Goal: Transaction & Acquisition: Book appointment/travel/reservation

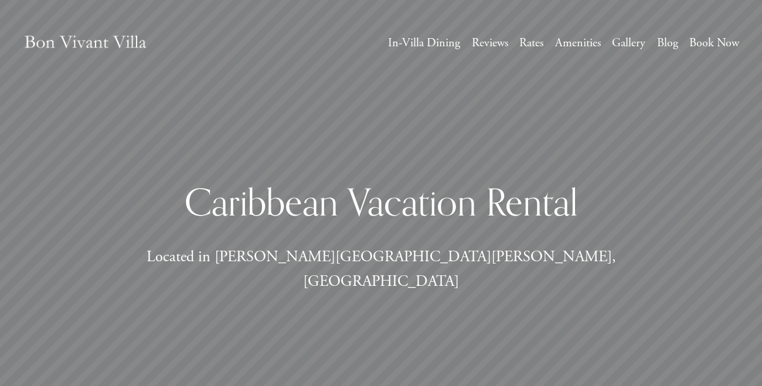
click at [517, 196] on h1 "Caribbean Vacation Rental" at bounding box center [381, 202] width 536 height 46
click at [528, 186] on div "Caribbean Vacation Rental Located in Sandy Lane Estates, Barbados" at bounding box center [381, 237] width 536 height 125
click at [542, 181] on div "Caribbean Vacation Rental Located in Sandy Lane Estates, Barbados" at bounding box center [381, 237] width 536 height 125
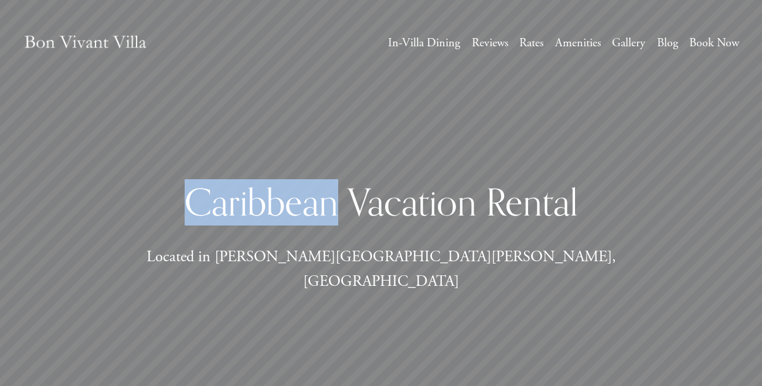
drag, startPoint x: 542, startPoint y: 181, endPoint x: 543, endPoint y: 191, distance: 10.1
click at [542, 188] on div "Caribbean Vacation Rental Located in Sandy Lane Estates, Barbados" at bounding box center [381, 237] width 536 height 125
click at [561, 181] on div "Caribbean Vacation Rental Located in Sandy Lane Estates, Barbados" at bounding box center [381, 237] width 536 height 125
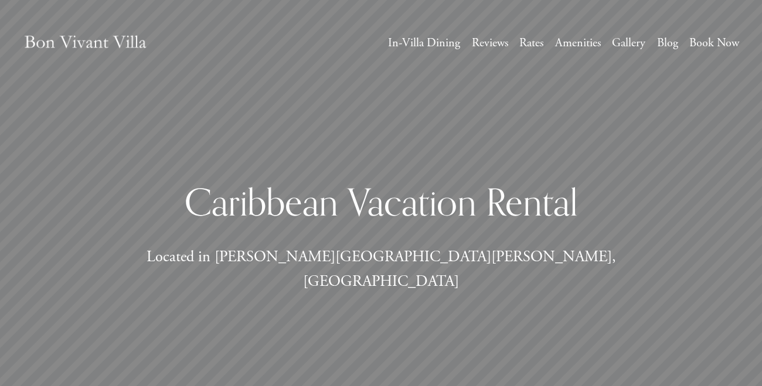
click at [563, 181] on div "Caribbean Vacation Rental Located in Sandy Lane Estates, Barbados" at bounding box center [381, 237] width 536 height 125
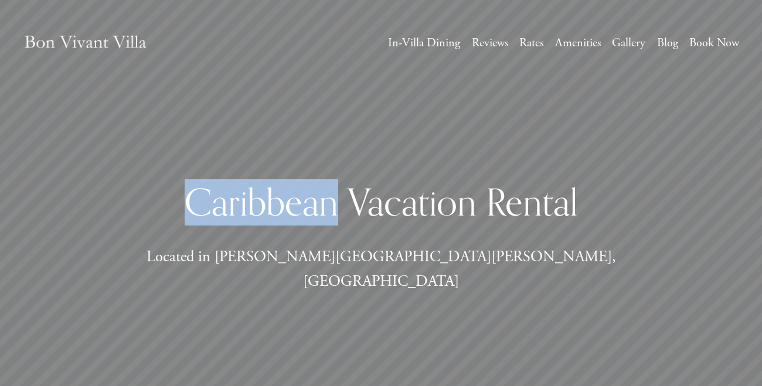
click at [563, 181] on div "Caribbean Vacation Rental Located in Sandy Lane Estates, Barbados" at bounding box center [381, 237] width 536 height 125
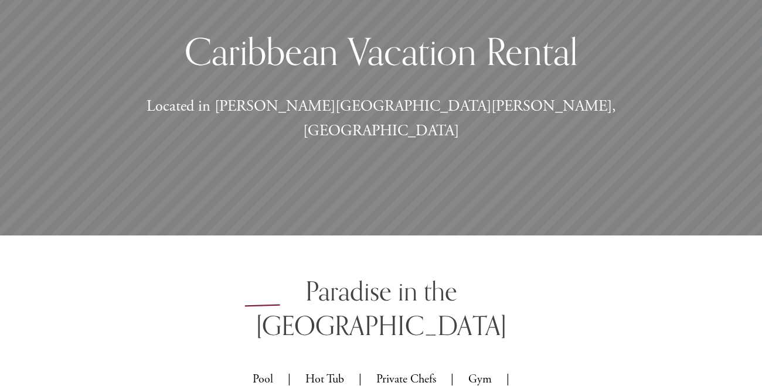
scroll to position [375, 0]
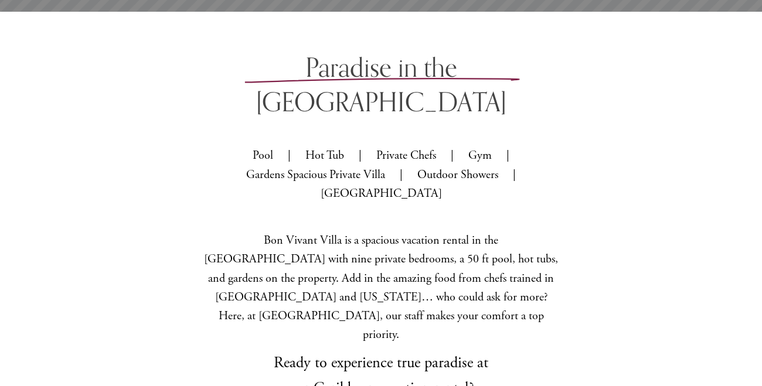
click at [617, 219] on div "Paradise in the Caribbean Pool | Hot Tub | Private Chefs | Gym | Gardens Spacio…" at bounding box center [381, 263] width 762 height 426
click at [621, 216] on div "Paradise in the Caribbean Pool | Hot Tub | Private Chefs | Gym | Gardens Spacio…" at bounding box center [381, 263] width 762 height 426
drag, startPoint x: 596, startPoint y: 215, endPoint x: 604, endPoint y: 215, distance: 8.2
click at [599, 215] on div "Paradise in the Caribbean Pool | Hot Tub | Private Chefs | Gym | Gardens Spacio…" at bounding box center [381, 263] width 762 height 426
drag, startPoint x: 604, startPoint y: 215, endPoint x: 605, endPoint y: 224, distance: 8.9
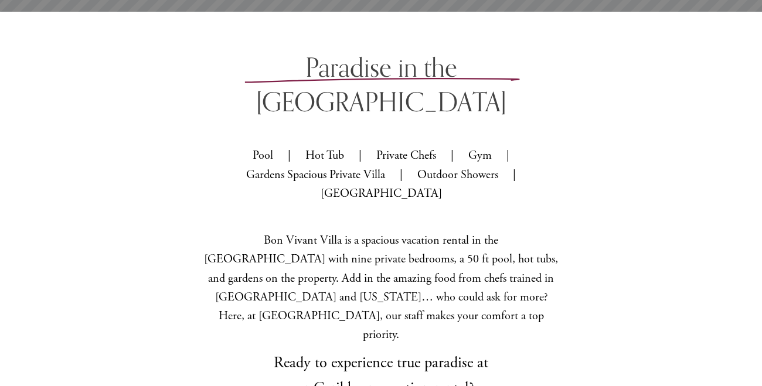
click at [605, 224] on div "Paradise in the Caribbean Pool | Hot Tub | Private Chefs | Gym | Gardens Spacio…" at bounding box center [381, 263] width 762 height 426
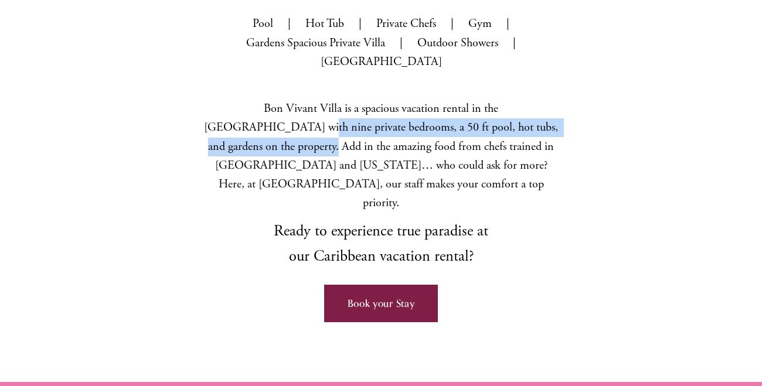
scroll to position [521, 0]
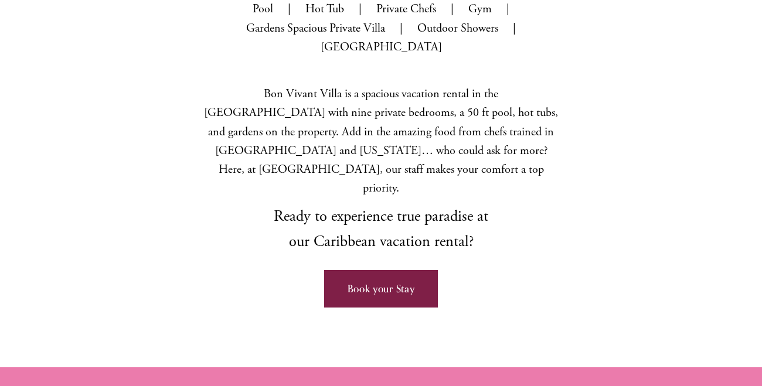
click at [605, 224] on div "Paradise in the Caribbean Pool | Hot Tub | Private Chefs | Gym | Gardens Spacio…" at bounding box center [381, 116] width 762 height 426
click at [610, 223] on div "Paradise in the Caribbean Pool | Hot Tub | Private Chefs | Gym | Gardens Spacio…" at bounding box center [381, 116] width 762 height 426
click at [614, 223] on div "Paradise in the Caribbean Pool | Hot Tub | Private Chefs | Gym | Gardens Spacio…" at bounding box center [381, 116] width 762 height 426
drag, startPoint x: 614, startPoint y: 223, endPoint x: 619, endPoint y: 227, distance: 6.2
click at [618, 227] on div "Paradise in the Caribbean Pool | Hot Tub | Private Chefs | Gym | Gardens Spacio…" at bounding box center [381, 116] width 762 height 426
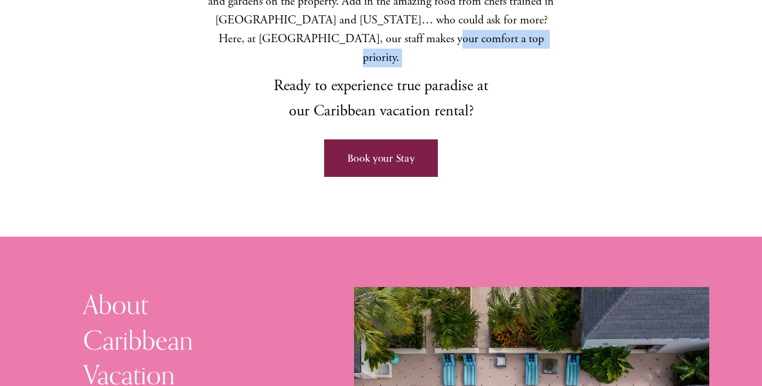
scroll to position [773, 0]
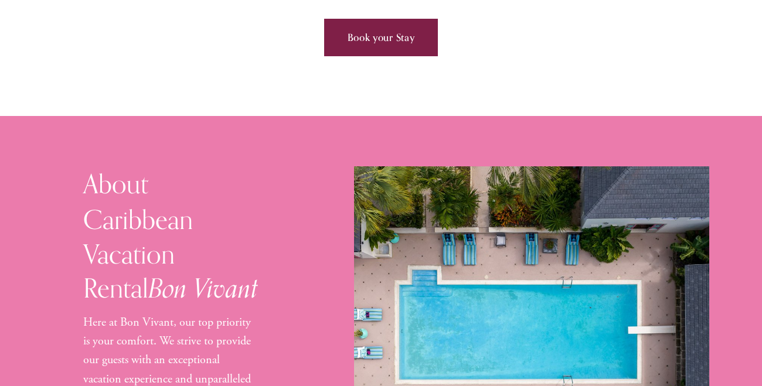
click at [641, 116] on div "About Caribbean Vacation Rental Bon Vivant Here at Bon Vivant, our top priority…" at bounding box center [381, 347] width 762 height 462
click at [655, 116] on div "About Caribbean Vacation Rental Bon Vivant Here at Bon Vivant, our top priority…" at bounding box center [381, 347] width 762 height 462
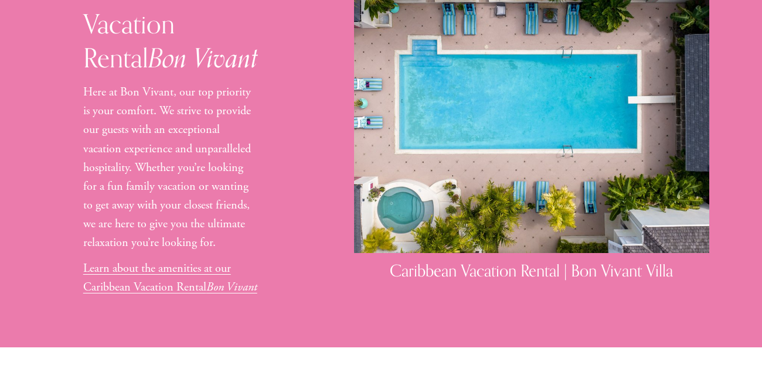
scroll to position [1249, 0]
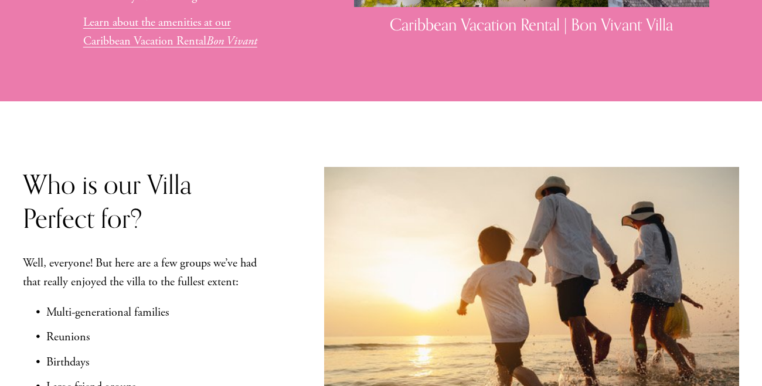
drag, startPoint x: 535, startPoint y: 288, endPoint x: 542, endPoint y: 287, distance: 7.8
click at [536, 288] on div at bounding box center [531, 322] width 415 height 310
click at [542, 287] on div at bounding box center [531, 322] width 415 height 310
drag, startPoint x: 542, startPoint y: 287, endPoint x: 555, endPoint y: 307, distance: 23.4
click at [555, 307] on div at bounding box center [531, 322] width 415 height 310
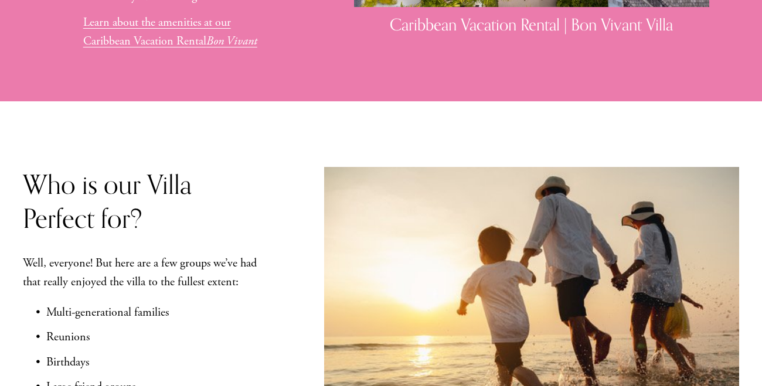
scroll to position [1833, 0]
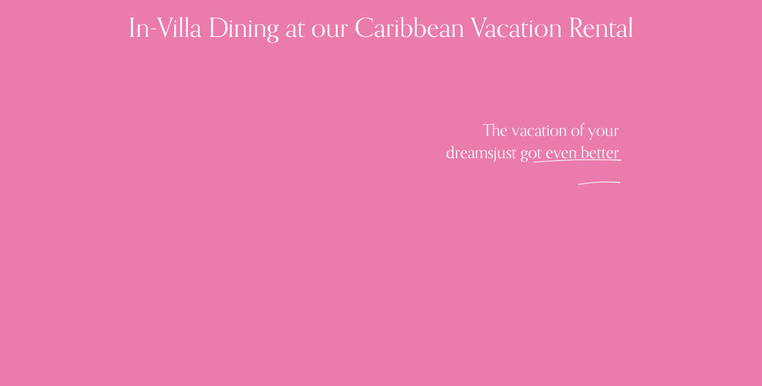
click at [602, 264] on div "In-Villa Dining at our Caribbean Vacation Rental The vacation of your dreams ju…" at bounding box center [381, 325] width 762 height 630
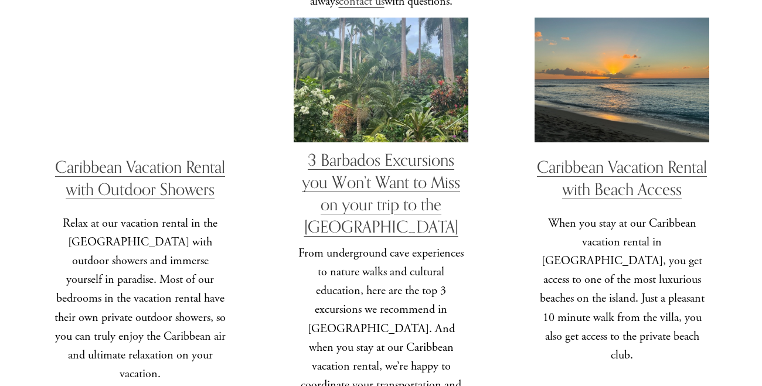
scroll to position [3061, 0]
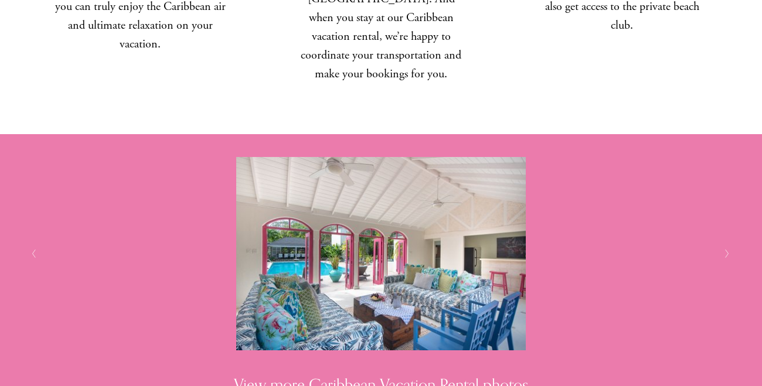
click at [622, 295] on img at bounding box center [381, 253] width 671 height 193
click at [623, 280] on img at bounding box center [381, 253] width 671 height 193
click at [621, 274] on img at bounding box center [381, 253] width 671 height 193
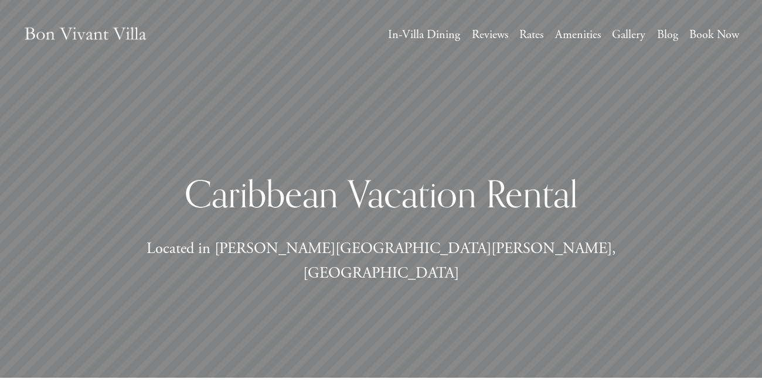
scroll to position [0, 0]
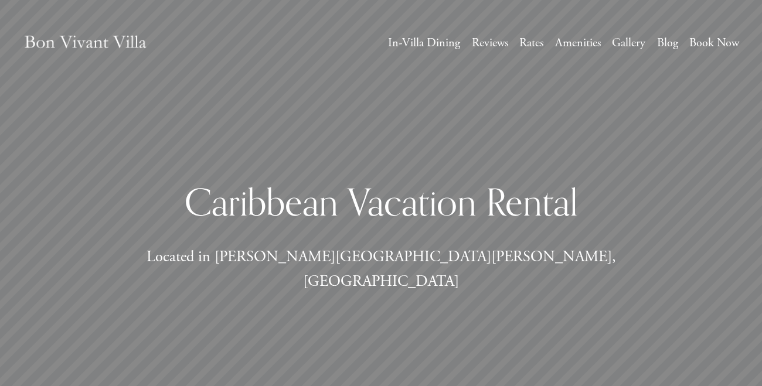
click at [612, 41] on nav "In-Villa Dining Reviews Rates Amenities Gallery Blog Book Now" at bounding box center [563, 43] width 351 height 21
click at [614, 41] on link "Gallery" at bounding box center [628, 43] width 33 height 21
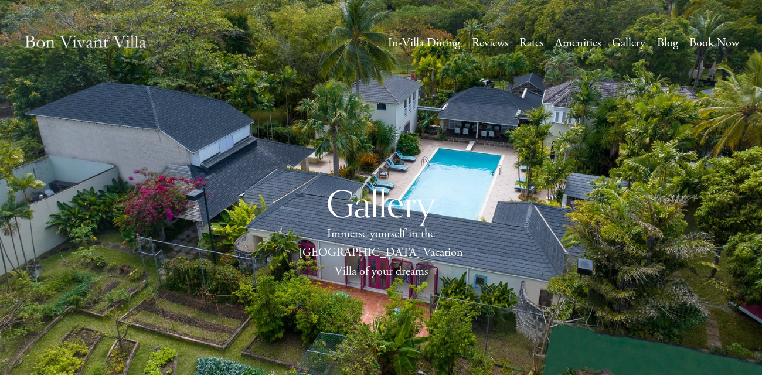
drag, startPoint x: 476, startPoint y: 170, endPoint x: 480, endPoint y: 190, distance: 20.2
click at [480, 186] on div "Gallery Immerse yourself in the Caribbean Vacation Villa of your dreams" at bounding box center [381, 232] width 762 height 188
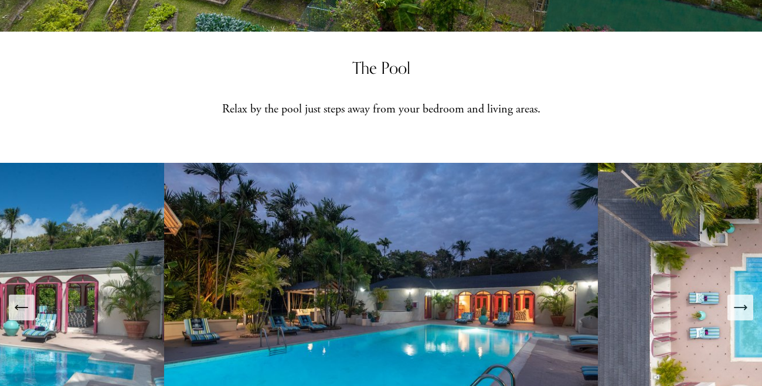
scroll to position [439, 0]
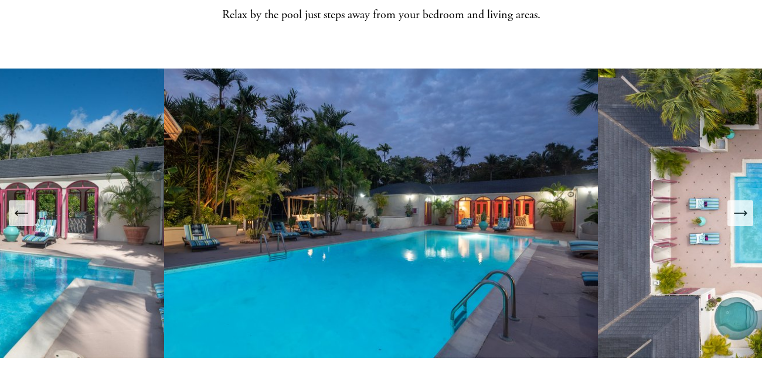
click at [448, 198] on img at bounding box center [381, 214] width 434 height 290
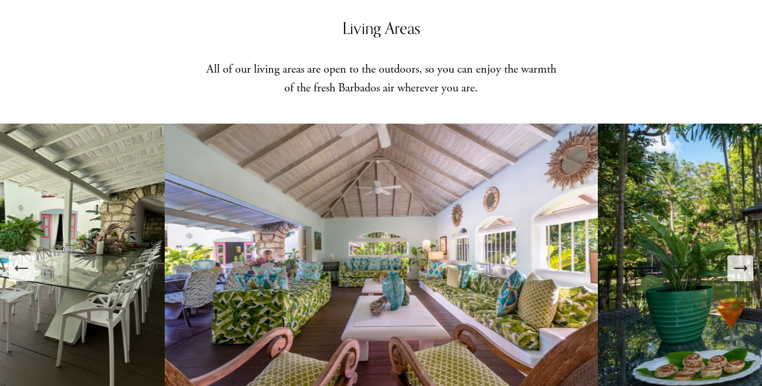
scroll to position [982, 0]
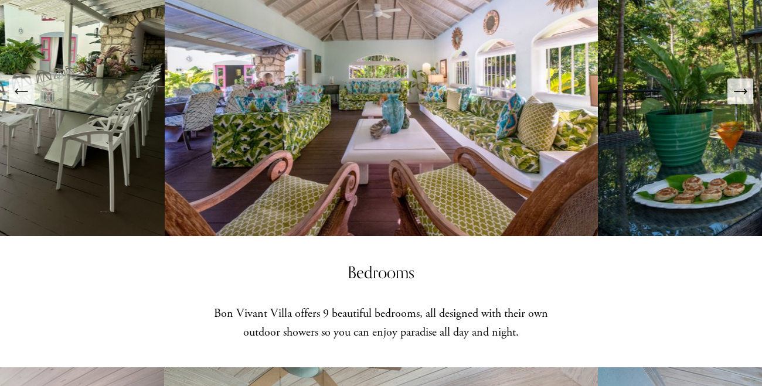
click at [299, 261] on h3 "Bedrooms" at bounding box center [381, 272] width 415 height 22
click at [288, 261] on h3 "Bedrooms" at bounding box center [381, 272] width 415 height 22
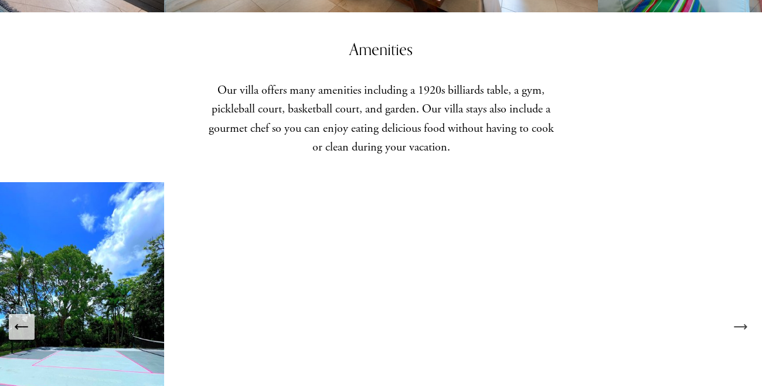
scroll to position [2134, 0]
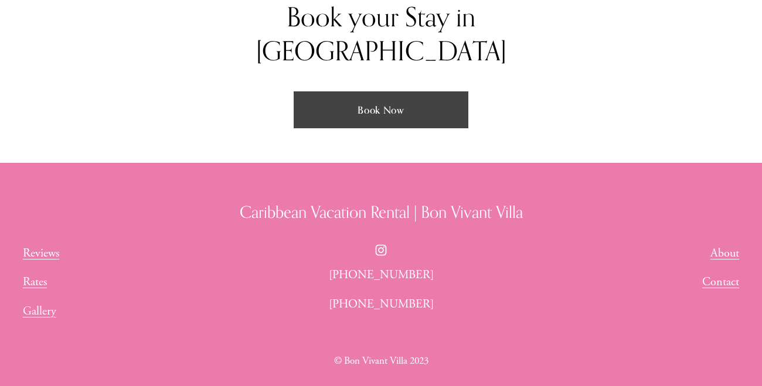
click at [366, 91] on link "Book Now" at bounding box center [381, 110] width 174 height 38
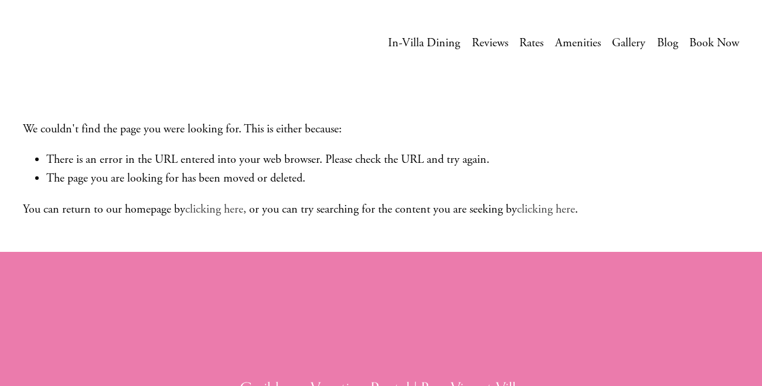
click at [509, 124] on p "We couldn't find the page you were looking for. This is either because:" at bounding box center [381, 118] width 716 height 42
click at [538, 124] on p "We couldn't find the page you were looking for. This is either because:" at bounding box center [381, 118] width 716 height 42
click at [566, 137] on p "We couldn't find the page you were looking for. This is either because:" at bounding box center [381, 118] width 716 height 42
click at [575, 137] on p "We couldn't find the page you were looking for. This is either because:" at bounding box center [381, 118] width 716 height 42
drag, startPoint x: 558, startPoint y: 132, endPoint x: 565, endPoint y: 133, distance: 7.1
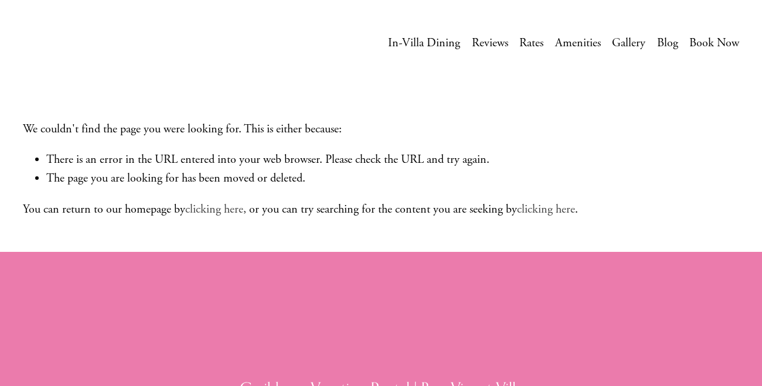
click at [560, 133] on p "We couldn't find the page you were looking for. This is either because:" at bounding box center [381, 118] width 716 height 42
drag, startPoint x: 565, startPoint y: 133, endPoint x: 568, endPoint y: 142, distance: 9.5
click at [567, 140] on div "We couldn't find the page you were looking for. This is either because: There i…" at bounding box center [381, 126] width 762 height 252
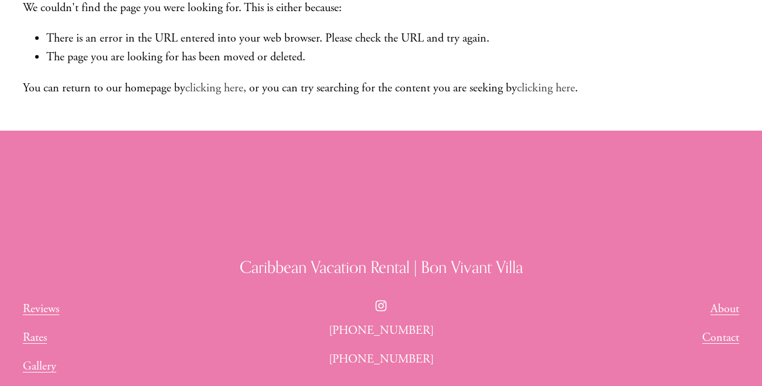
scroll to position [219, 0]
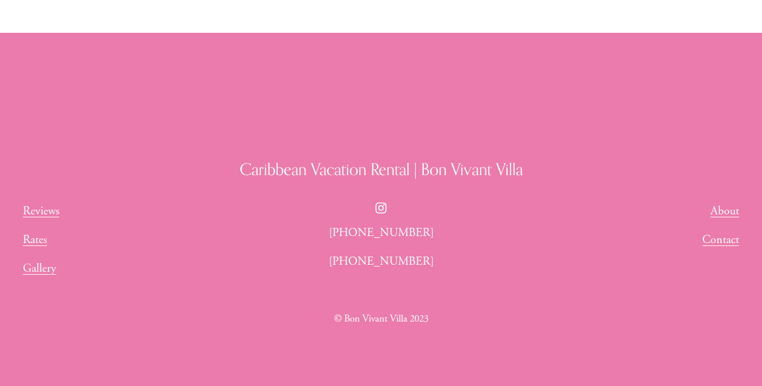
click at [385, 209] on use "Instagram" at bounding box center [380, 207] width 23 height 23
drag, startPoint x: 441, startPoint y: 267, endPoint x: 239, endPoint y: 166, distance: 225.2
click at [239, 166] on div "Caribbean Vacation Rental | Bon Vivant Villa Reviews Rates Gallery About Contac…" at bounding box center [381, 253] width 762 height 190
click at [239, 166] on h3 "Caribbean Vacation Rental | Bon Vivant Villa" at bounding box center [381, 169] width 716 height 22
drag, startPoint x: 331, startPoint y: 230, endPoint x: 430, endPoint y: 276, distance: 108.3
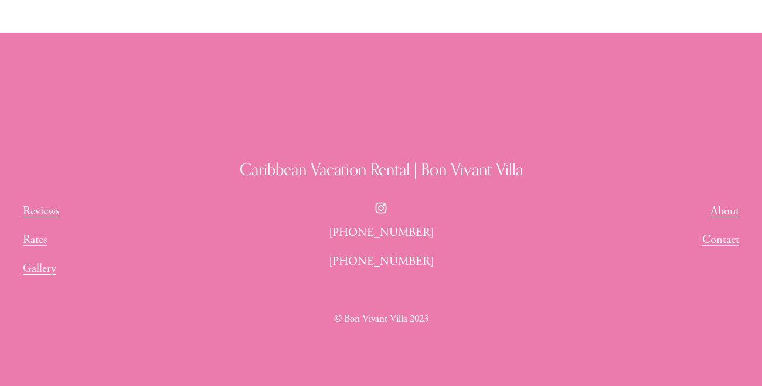
click at [430, 276] on div "+1 (202) 365-3333 +1 (202) 365-5609" at bounding box center [381, 253] width 174 height 59
copy div "+1 (202) 365-3333 +1 (202) 365-5609"
click at [416, 158] on h3 "Caribbean Vacation Rental | Bon Vivant Villa" at bounding box center [381, 169] width 716 height 22
click at [436, 141] on div "Caribbean Vacation Rental | Bon Vivant Villa Reviews Rates Gallery About Contac…" at bounding box center [381, 253] width 762 height 266
click at [431, 140] on div "Caribbean Vacation Rental | Bon Vivant Villa Reviews Rates Gallery About Contac…" at bounding box center [381, 253] width 762 height 266
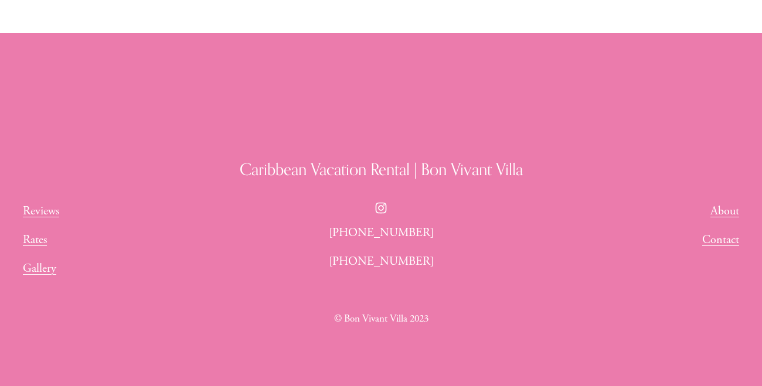
click at [36, 274] on link "Gallery" at bounding box center [39, 269] width 33 height 19
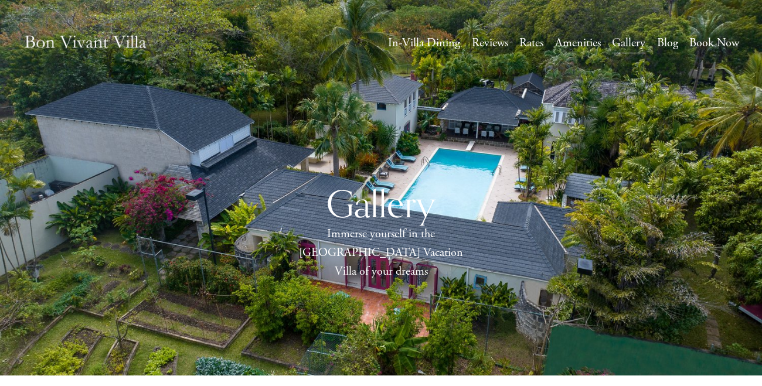
click at [274, 227] on div "Gallery Immerse yourself in the Caribbean Vacation Villa of your dreams" at bounding box center [381, 232] width 762 height 188
drag, startPoint x: 273, startPoint y: 227, endPoint x: 275, endPoint y: 238, distance: 10.8
click at [275, 238] on div "Gallery Immerse yourself in the Caribbean Vacation Villa of your dreams" at bounding box center [381, 232] width 762 height 188
click at [542, 45] on link "Rates" at bounding box center [531, 43] width 24 height 21
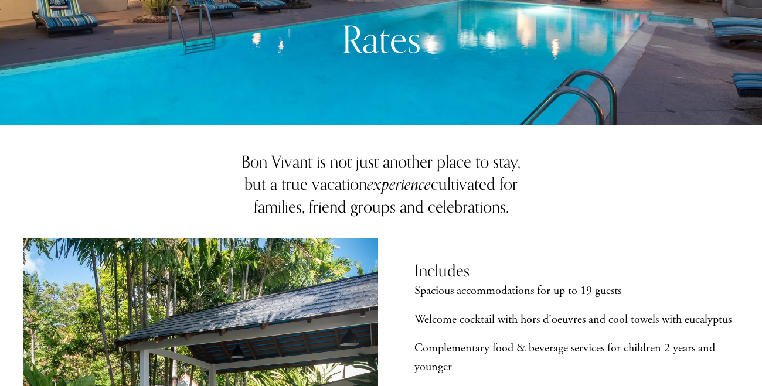
scroll to position [398, 0]
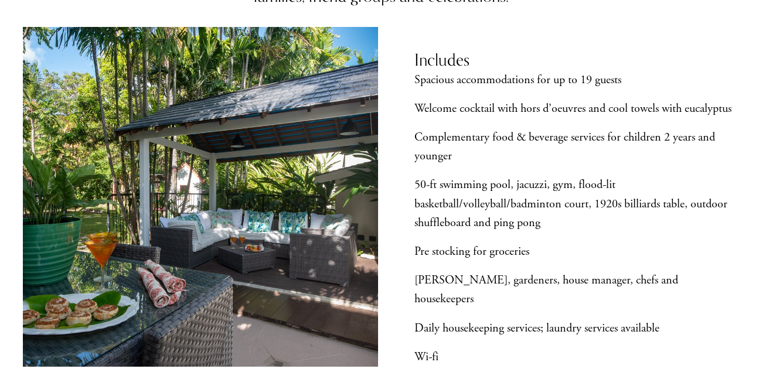
click at [532, 170] on div "Spacious accommodations for up to 19 guests Welcome cocktail with hors d’oeuvre…" at bounding box center [576, 219] width 325 height 296
click at [537, 169] on div "Spacious accommodations for up to 19 guests Welcome cocktail with hors d’oeuvre…" at bounding box center [576, 219] width 325 height 296
click at [525, 165] on p "Complementary food & beverage services for children 2 years and younger" at bounding box center [576, 147] width 325 height 38
drag, startPoint x: 527, startPoint y: 165, endPoint x: 539, endPoint y: 186, distance: 24.1
click at [539, 184] on div "Spacious accommodations for up to 19 guests Welcome cocktail with hors d’oeuvre…" at bounding box center [576, 219] width 325 height 296
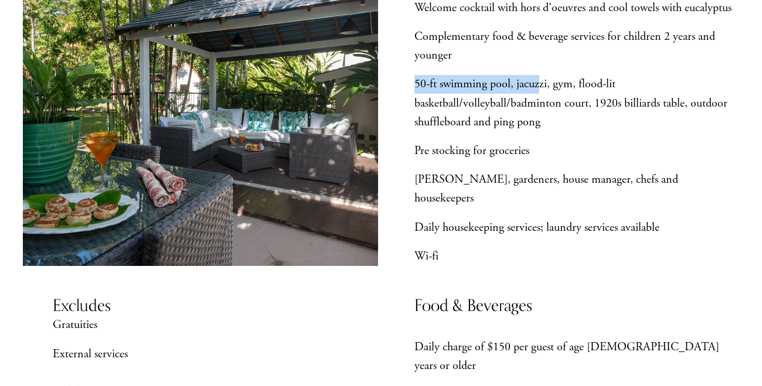
scroll to position [692, 0]
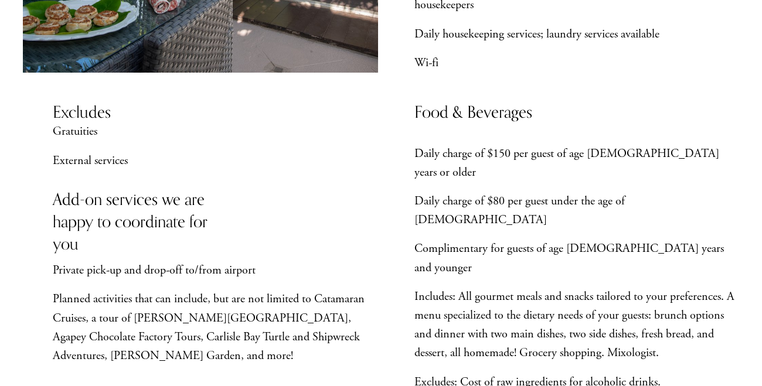
click at [565, 147] on div "Daily charge of $150 per guest of age [DEMOGRAPHIC_DATA] years or older Daily c…" at bounding box center [576, 283] width 325 height 276
click at [573, 145] on p "Daily charge of $150 per guest of age [DEMOGRAPHIC_DATA] years or older" at bounding box center [576, 164] width 325 height 38
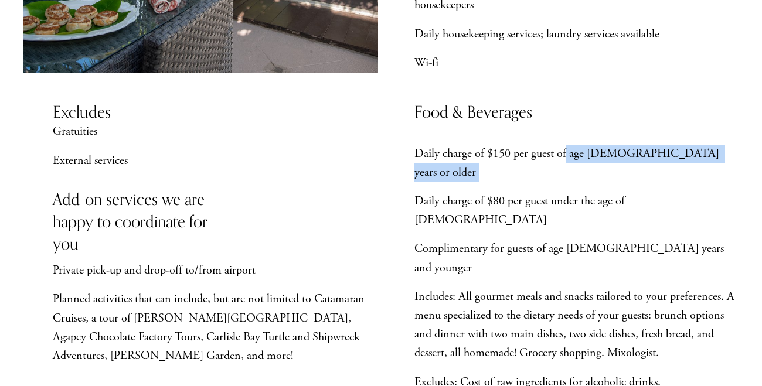
drag, startPoint x: 565, startPoint y: 142, endPoint x: 571, endPoint y: 162, distance: 20.2
click at [571, 161] on div "Daily charge of $150 per guest of age [DEMOGRAPHIC_DATA] years or older Daily c…" at bounding box center [576, 283] width 325 height 276
click at [571, 192] on p "Daily charge of $80 per guest under the age of [DEMOGRAPHIC_DATA]" at bounding box center [576, 211] width 325 height 38
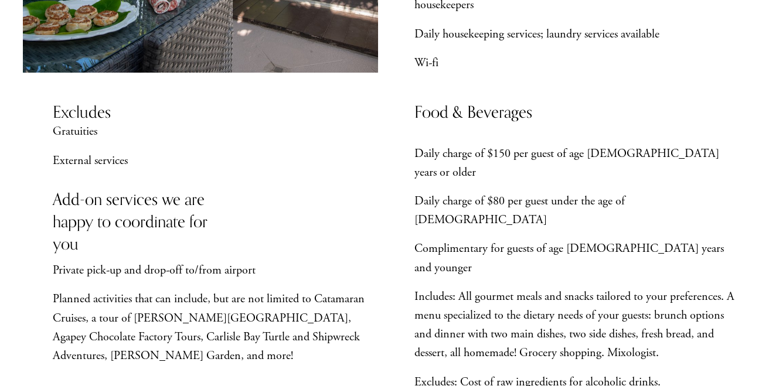
click at [573, 192] on p "Daily charge of $80 per guest under the age of [DEMOGRAPHIC_DATA]" at bounding box center [576, 211] width 325 height 38
drag, startPoint x: 573, startPoint y: 161, endPoint x: 563, endPoint y: 161, distance: 10.0
click at [566, 192] on p "Daily charge of $80 per guest under the age of [DEMOGRAPHIC_DATA]" at bounding box center [576, 211] width 325 height 38
drag, startPoint x: 563, startPoint y: 161, endPoint x: 572, endPoint y: 163, distance: 8.4
click at [569, 192] on p "Daily charge of $80 per guest under the age of [DEMOGRAPHIC_DATA]" at bounding box center [576, 211] width 325 height 38
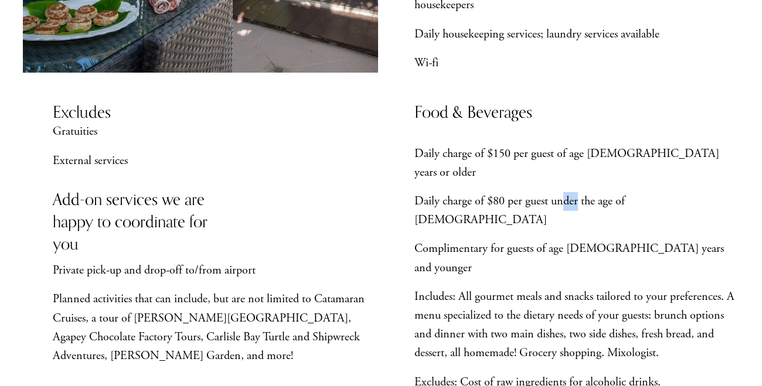
scroll to position [1131, 0]
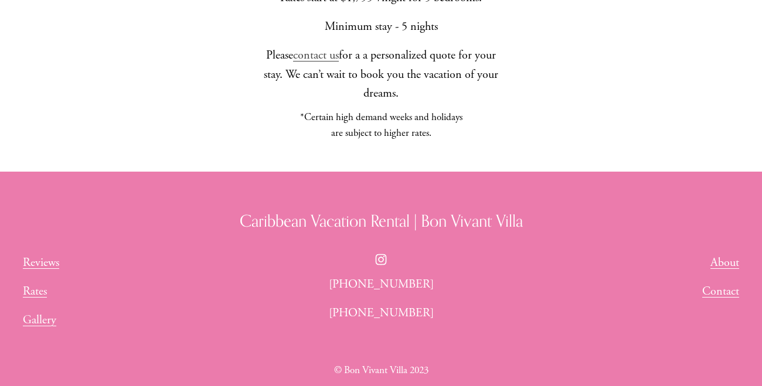
drag, startPoint x: 602, startPoint y: 94, endPoint x: 610, endPoint y: 94, distance: 7.6
drag, startPoint x: 610, startPoint y: 93, endPoint x: 618, endPoint y: 113, distance: 21.6
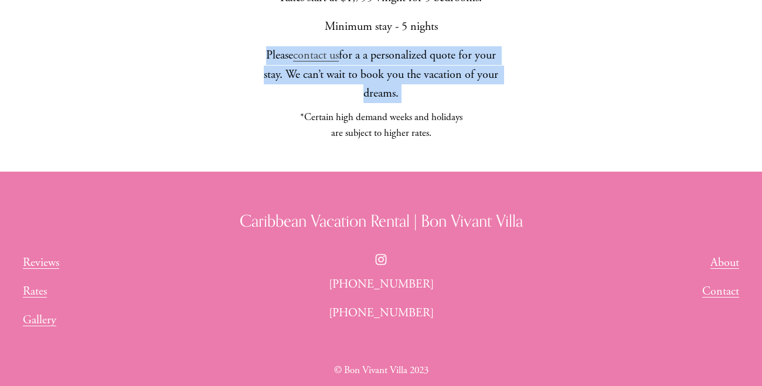
drag, startPoint x: 609, startPoint y: 106, endPoint x: 603, endPoint y: 104, distance: 6.3
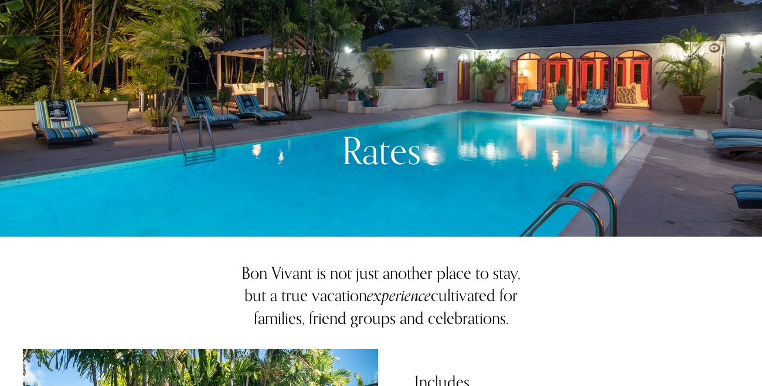
scroll to position [0, 0]
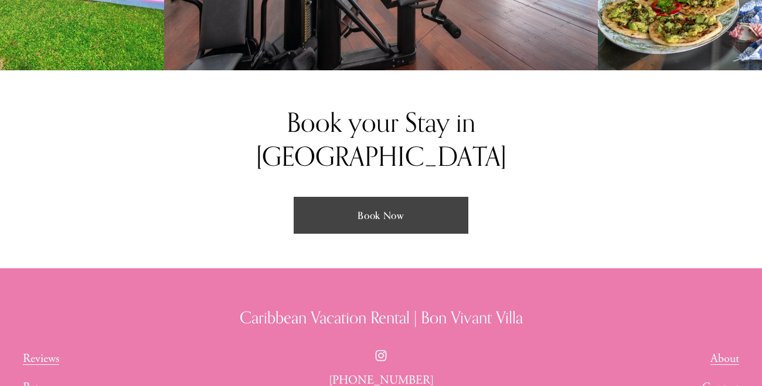
scroll to position [2020, 0]
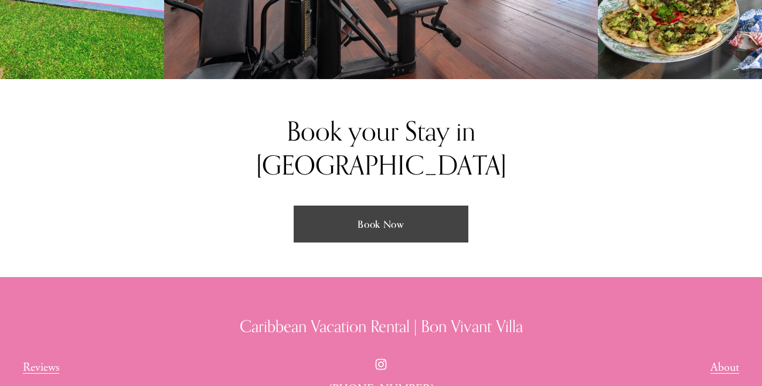
click at [249, 174] on div "Book your Stay in Paradise" at bounding box center [380, 167] width 355 height 107
click at [245, 169] on div "Book your Stay in Paradise" at bounding box center [380, 167] width 355 height 107
click at [246, 180] on div "Book your Stay in Paradise Book Now" at bounding box center [381, 179] width 762 height 130
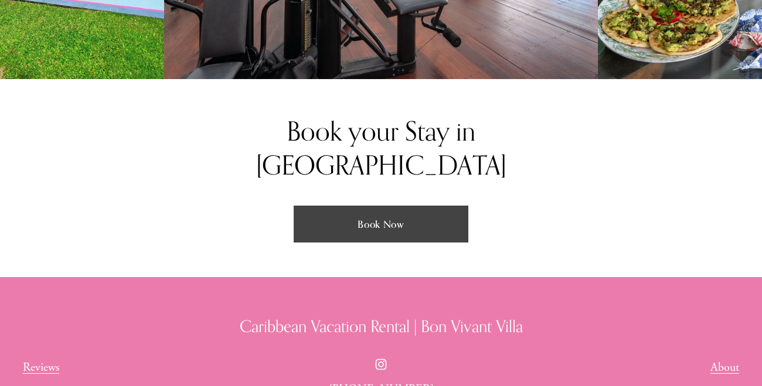
click at [244, 180] on div "Book your Stay in Paradise Book Now" at bounding box center [381, 179] width 762 height 130
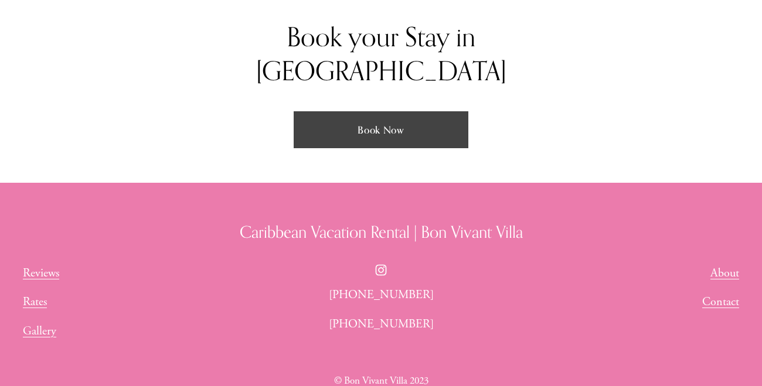
scroll to position [2134, 0]
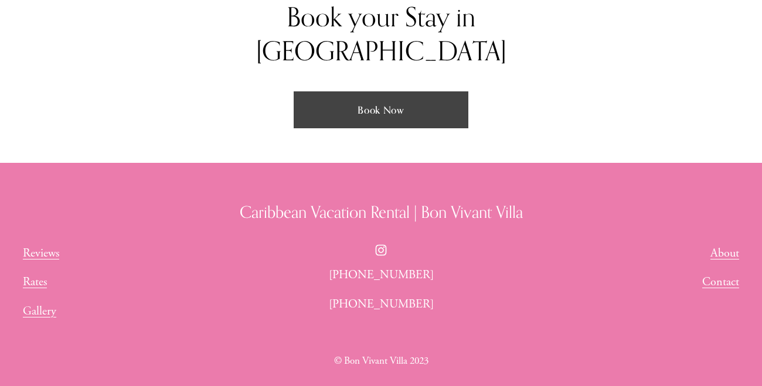
click at [207, 218] on div "Caribbean Vacation Rental | Bon Vivant Villa Reviews Rates Gallery About Contac…" at bounding box center [381, 296] width 762 height 190
click at [213, 217] on div "Caribbean Vacation Rental | Bon Vivant Villa" at bounding box center [381, 230] width 716 height 59
click at [214, 217] on div "Caribbean Vacation Rental | Bon Vivant Villa" at bounding box center [381, 230] width 716 height 59
click at [724, 273] on link "Contact" at bounding box center [720, 282] width 37 height 19
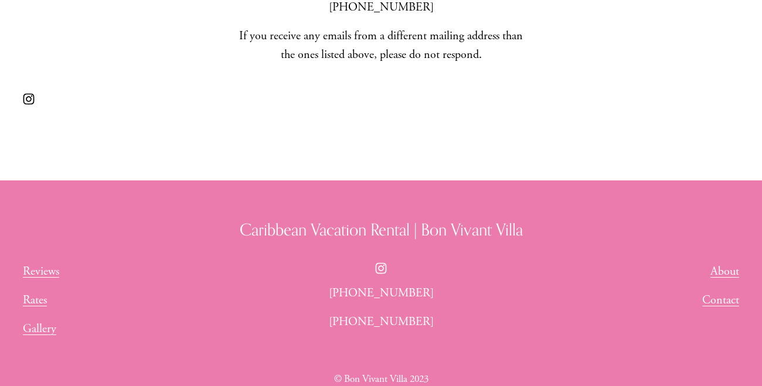
scroll to position [704, 0]
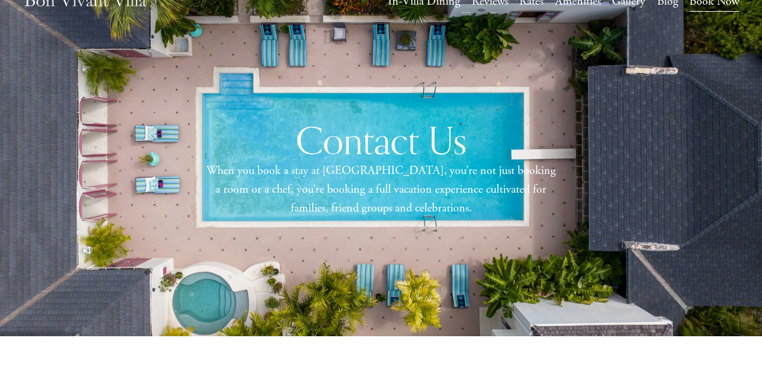
scroll to position [0, 0]
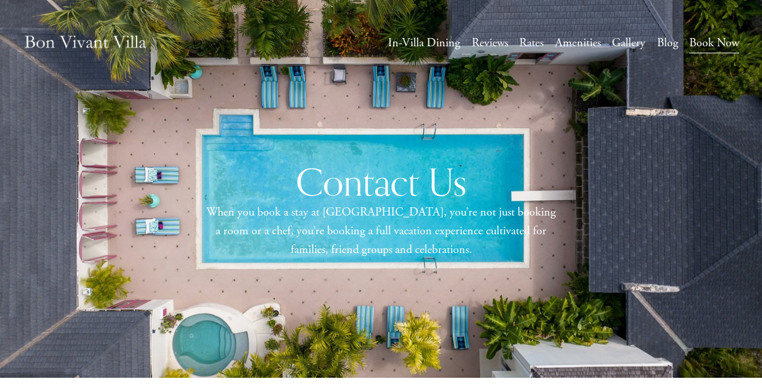
click at [612, 40] on nav "In-Villa Dining Reviews Rates Amenities Gallery Blog Book Now" at bounding box center [563, 43] width 351 height 21
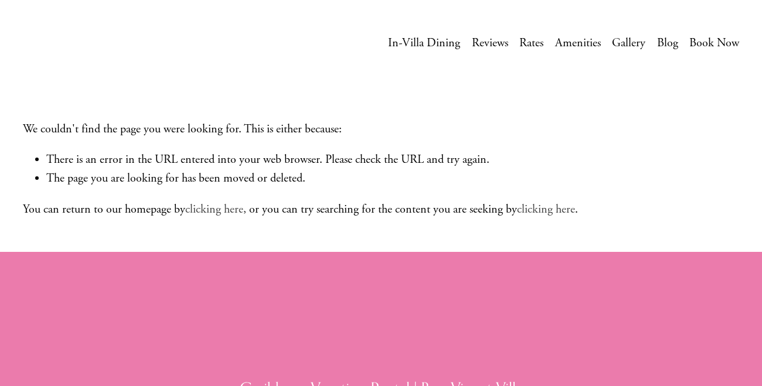
scroll to position [219, 0]
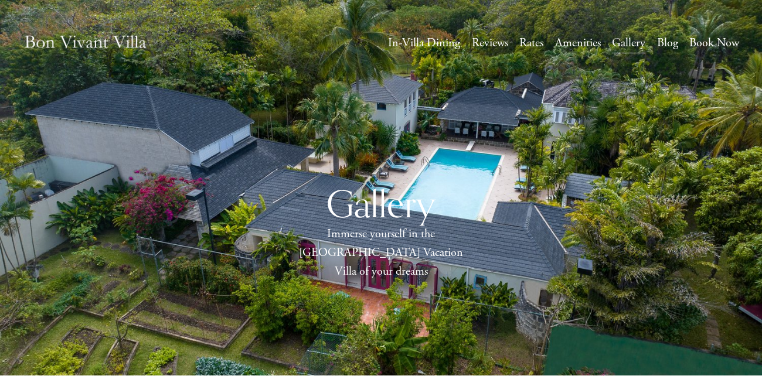
scroll to position [2134, 0]
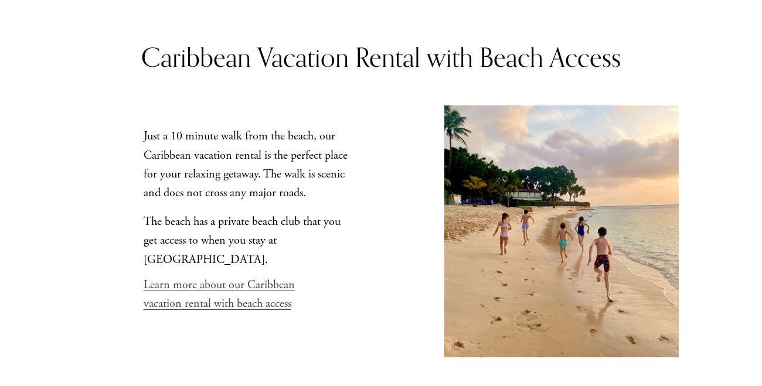
scroll to position [4328, 0]
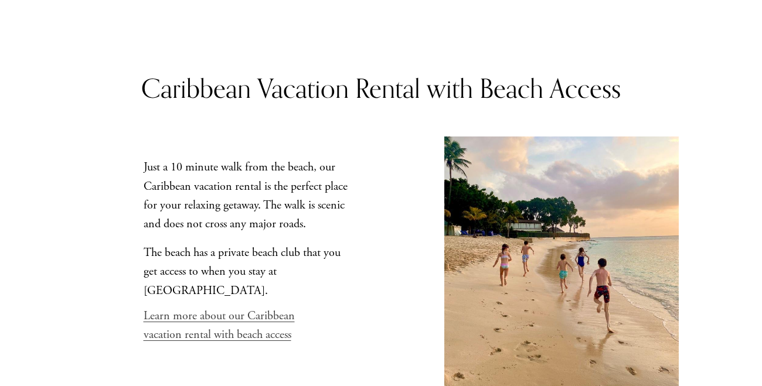
click at [261, 309] on link "Learn more about our Caribbean vacation rental with beach access" at bounding box center [219, 325] width 151 height 33
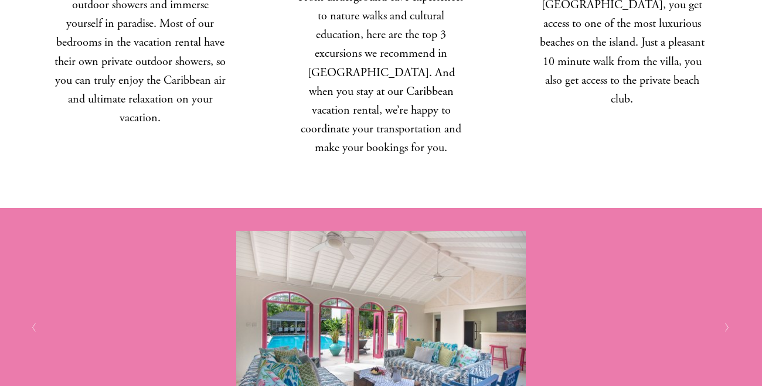
scroll to position [2526, 0]
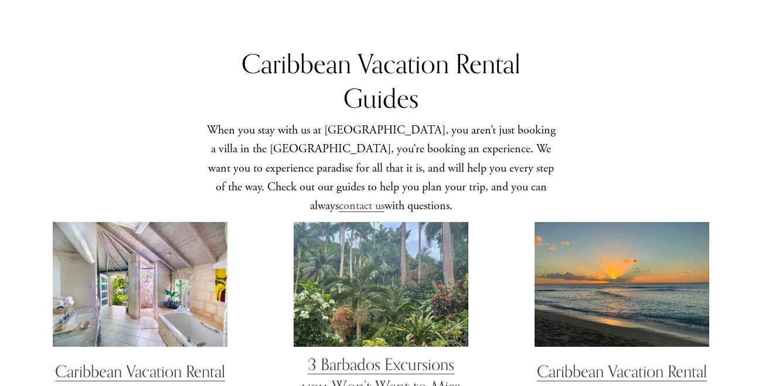
click at [690, 127] on div "Caribbean Vacation Rental Guides When you stay with us at [GEOGRAPHIC_DATA], yo…" at bounding box center [381, 332] width 762 height 572
click at [690, 127] on div "Caribbean Vacation Rental Guides When you stay with us at Bon Vivant, you aren’…" at bounding box center [381, 332] width 762 height 572
click at [684, 125] on div "Caribbean Vacation Rental Guides When you stay with us at Bon Vivant, you aren’…" at bounding box center [381, 332] width 762 height 572
click at [685, 125] on div "Caribbean Vacation Rental Guides When you stay with us at Bon Vivant, you aren’…" at bounding box center [381, 332] width 762 height 572
click at [657, 122] on div "Caribbean Vacation Rental Guides When you stay with us at Bon Vivant, you aren’…" at bounding box center [381, 332] width 762 height 572
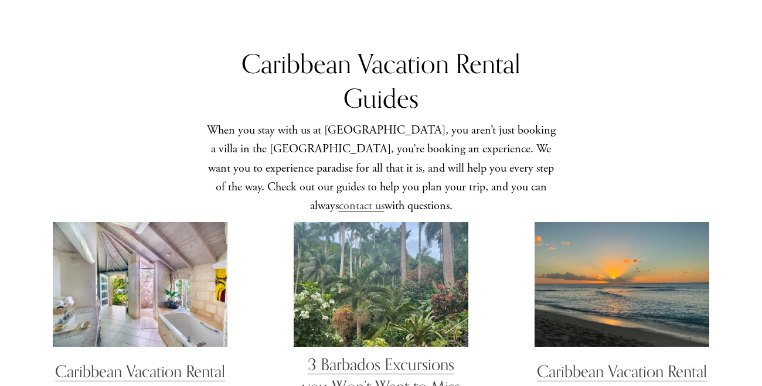
click at [660, 120] on div "Caribbean Vacation Rental Guides When you stay with us at Bon Vivant, you aren’…" at bounding box center [381, 332] width 762 height 572
click at [650, 120] on div "Caribbean Vacation Rental Guides When you stay with us at Bon Vivant, you aren’…" at bounding box center [381, 332] width 762 height 572
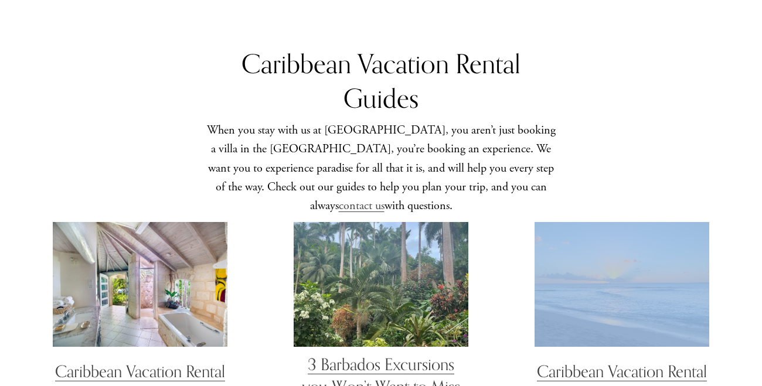
click at [650, 120] on div "Caribbean Vacation Rental Guides When you stay with us at Bon Vivant, you aren’…" at bounding box center [381, 332] width 762 height 572
click at [636, 117] on div "Caribbean Vacation Rental Guides When you stay with us at Bon Vivant, you aren’…" at bounding box center [381, 332] width 762 height 572
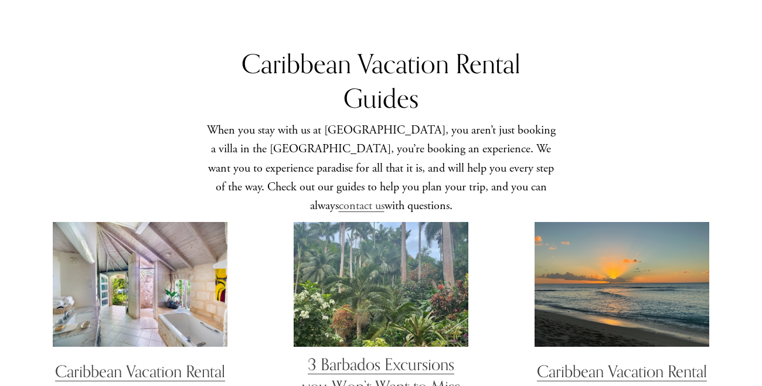
click at [637, 117] on div "Caribbean Vacation Rental Guides When you stay with us at Bon Vivant, you aren’…" at bounding box center [381, 332] width 762 height 572
click at [638, 115] on div "Caribbean Vacation Rental Guides When you stay with us at Bon Vivant, you aren’…" at bounding box center [381, 332] width 762 height 572
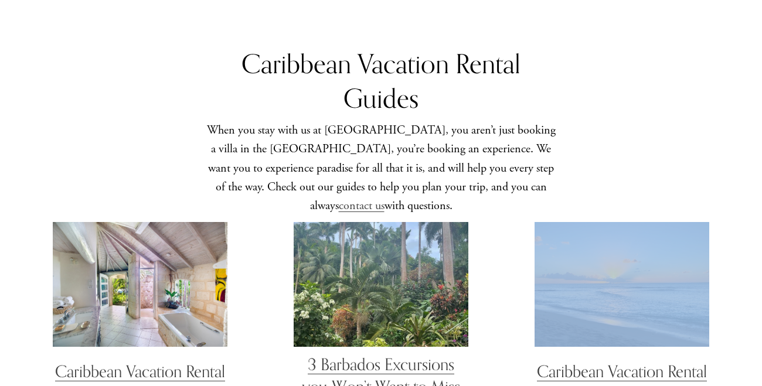
click at [639, 116] on div "Caribbean Vacation Rental Guides When you stay with us at Bon Vivant, you aren’…" at bounding box center [381, 332] width 762 height 572
click at [643, 120] on div "Caribbean Vacation Rental Guides When you stay with us at Bon Vivant, you aren’…" at bounding box center [381, 332] width 762 height 572
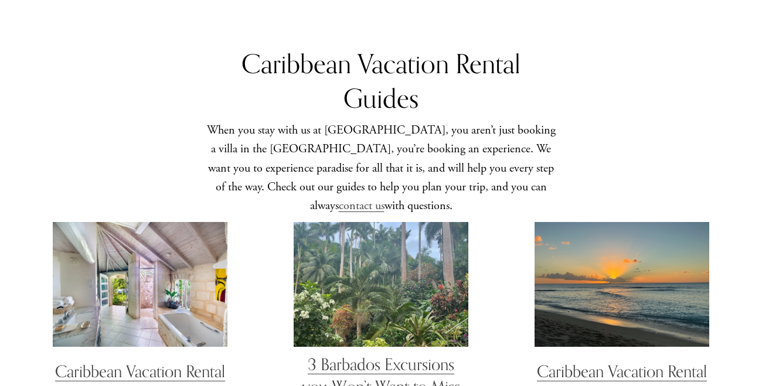
click at [644, 120] on div "Caribbean Vacation Rental Guides When you stay with us at Bon Vivant, you aren’…" at bounding box center [381, 332] width 762 height 572
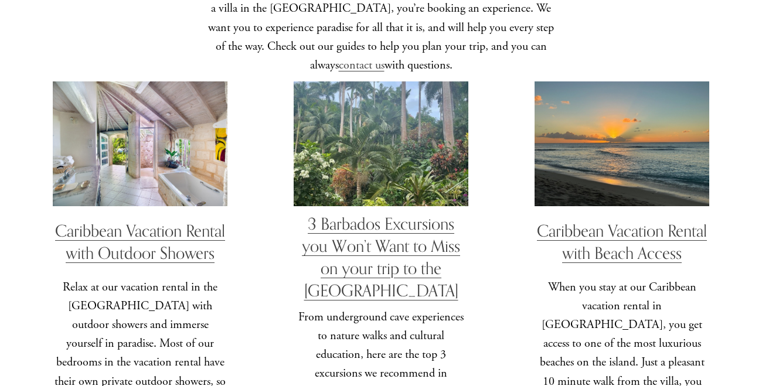
scroll to position [2683, 0]
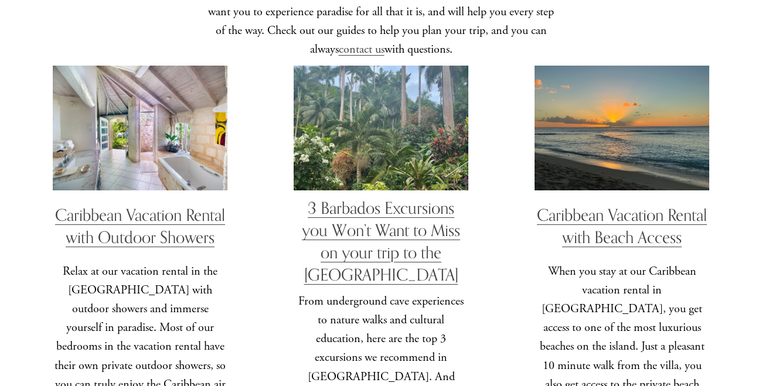
click at [160, 205] on link "Caribbean Vacation Rental with Outdoor Showers" at bounding box center [140, 226] width 170 height 42
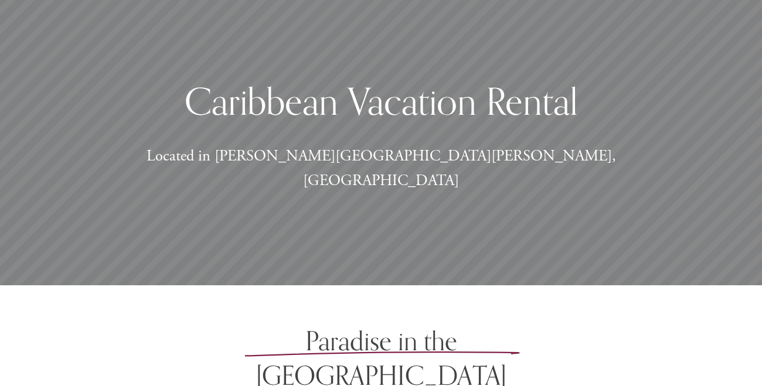
scroll to position [0, 0]
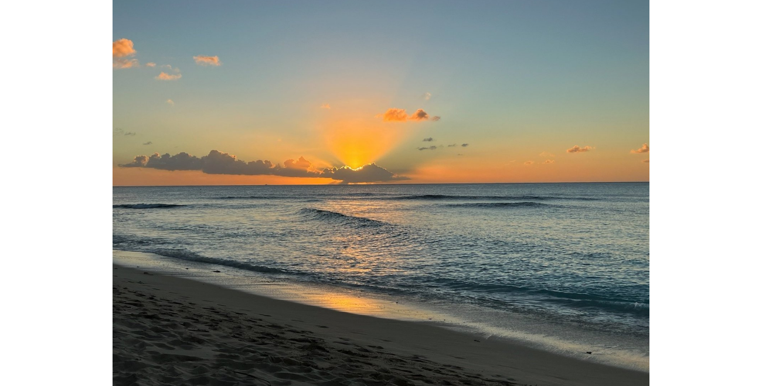
scroll to position [341, 0]
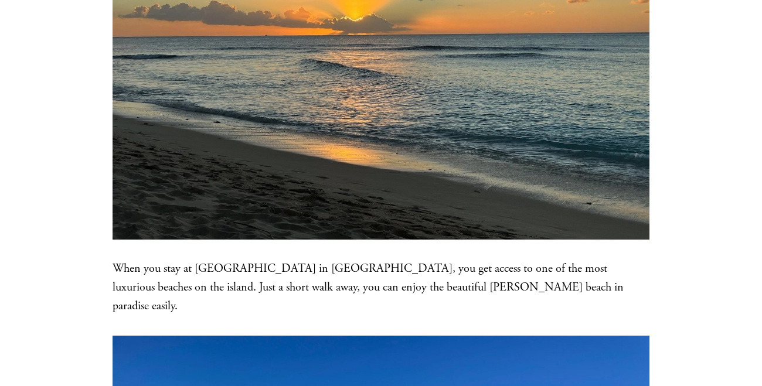
scroll to position [556, 0]
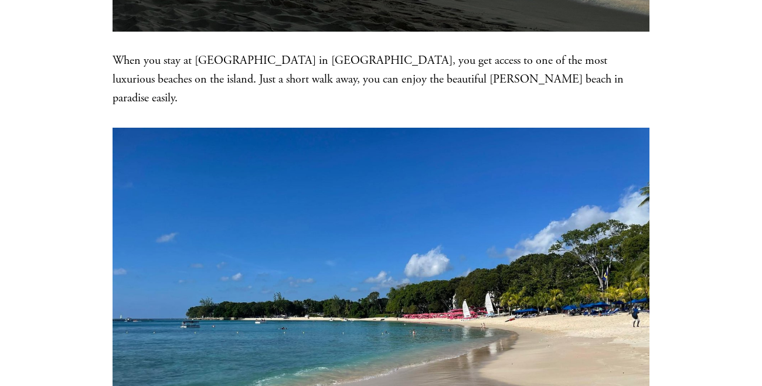
scroll to position [765, 0]
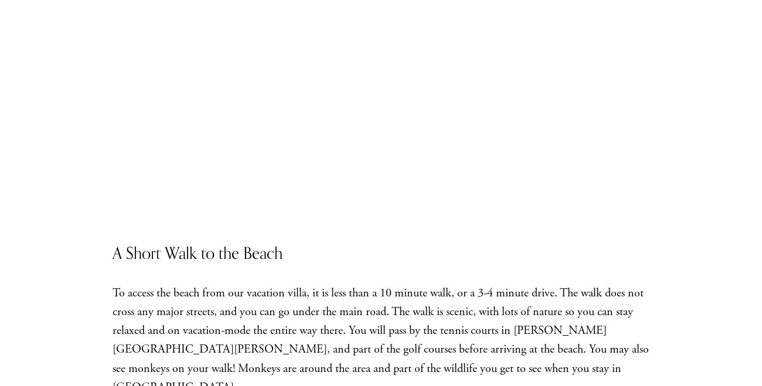
scroll to position [2136, 0]
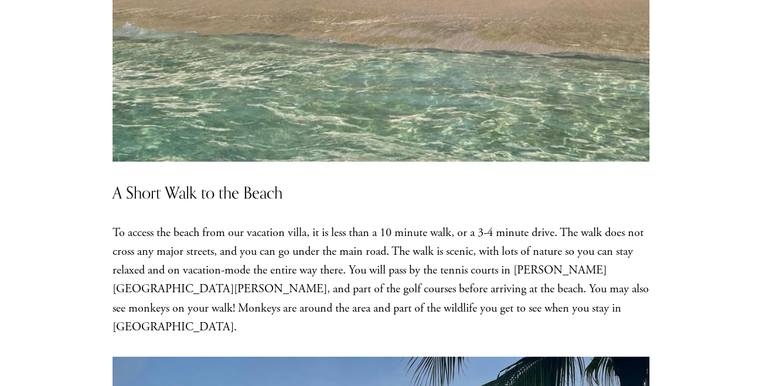
scroll to position [1891, 0]
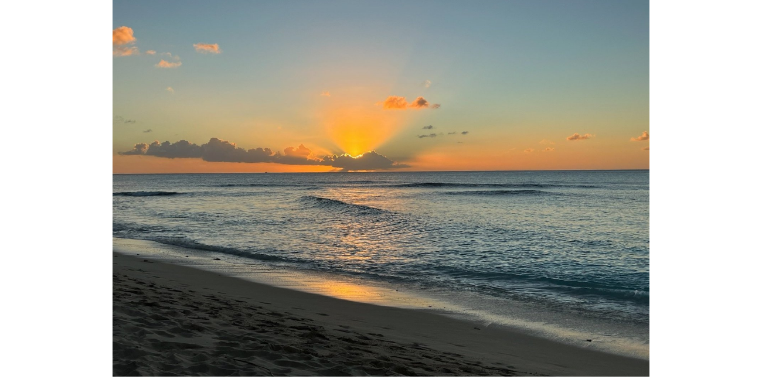
scroll to position [0, 0]
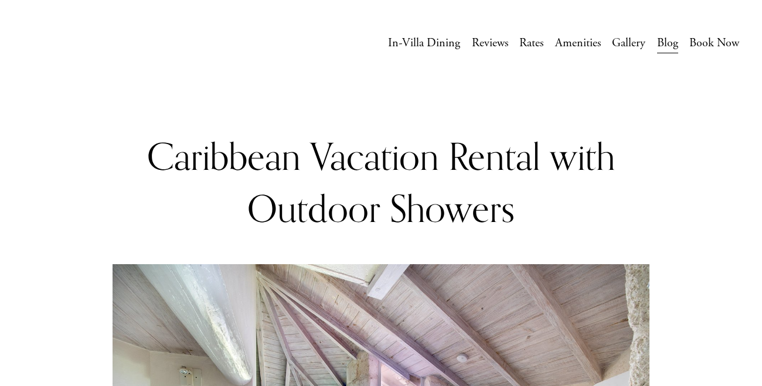
scroll to position [522, 0]
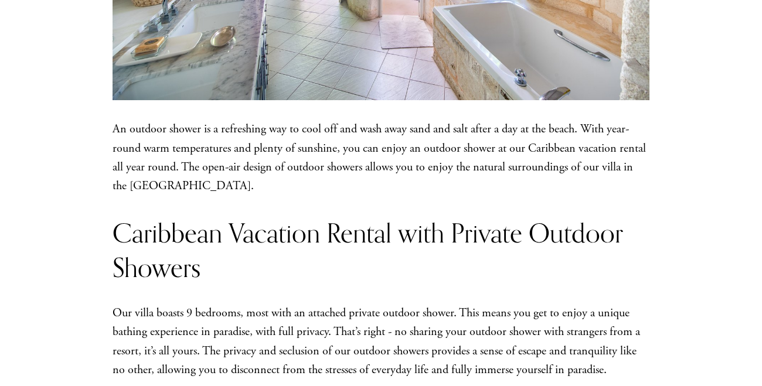
click at [713, 173] on article "Caribbean Vacation Rental with Outdoor Showers [DATE] Written By [PERSON_NAME] …" at bounding box center [381, 378] width 762 height 1626
click at [693, 202] on article "Caribbean Vacation Rental with Outdoor Showers [DATE] Written By [PERSON_NAME] …" at bounding box center [381, 378] width 762 height 1626
click at [699, 206] on article "Caribbean Vacation Rental with Outdoor Showers [DATE] Written By [PERSON_NAME] …" at bounding box center [381, 378] width 762 height 1626
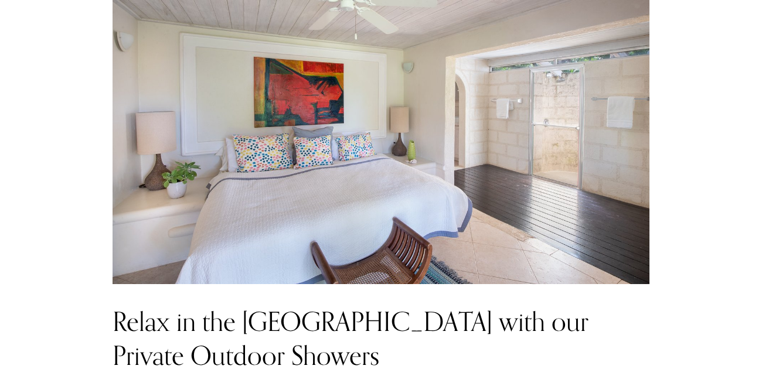
scroll to position [1035, 0]
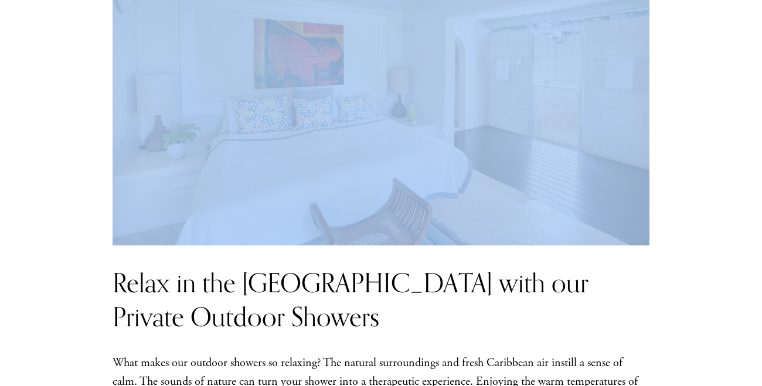
drag, startPoint x: 701, startPoint y: 224, endPoint x: 695, endPoint y: 223, distance: 5.9
drag, startPoint x: 702, startPoint y: 223, endPoint x: 702, endPoint y: 233, distance: 10.0
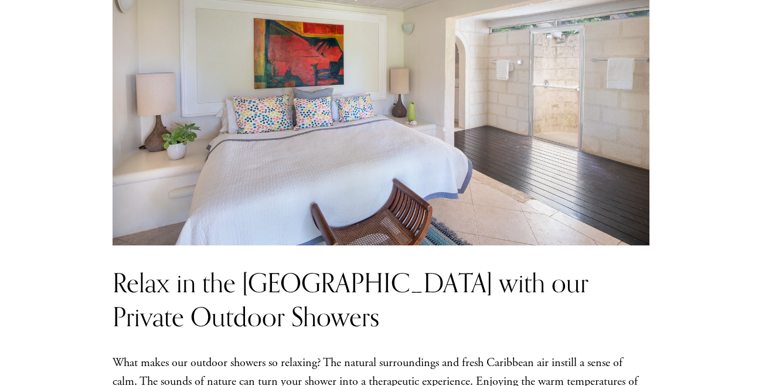
drag, startPoint x: 696, startPoint y: 219, endPoint x: 700, endPoint y: 243, distance: 24.3
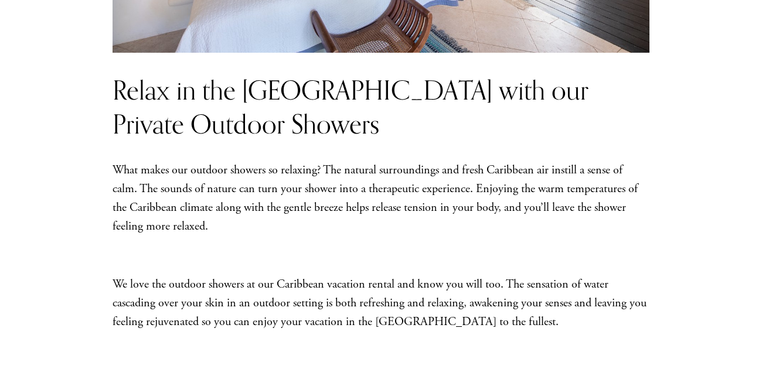
scroll to position [1658, 0]
